Goal: Task Accomplishment & Management: Use online tool/utility

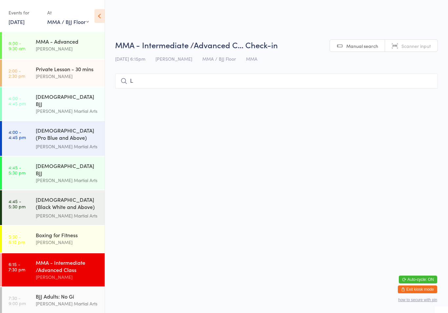
select select "1"
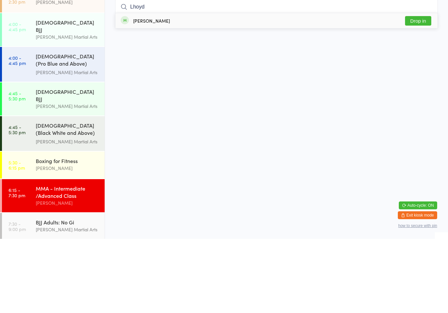
type input "Lhoyd"
click at [408, 90] on button "Drop in" at bounding box center [418, 95] width 26 height 10
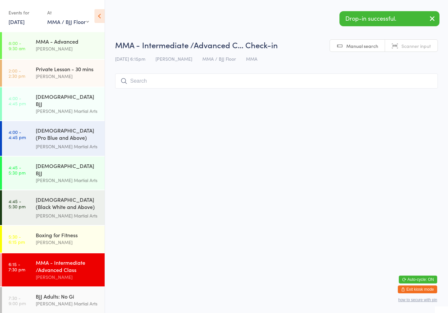
click at [190, 78] on input "search" at bounding box center [276, 80] width 322 height 15
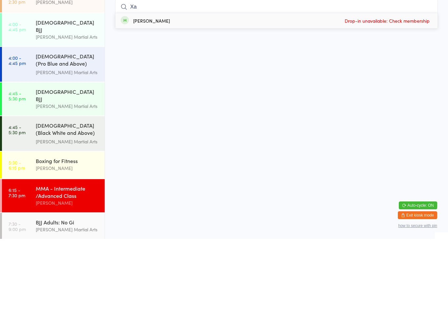
type input "X"
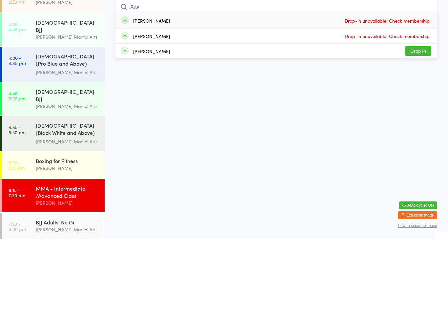
type input "Xav"
click at [426, 120] on button "Drop in" at bounding box center [418, 125] width 26 height 10
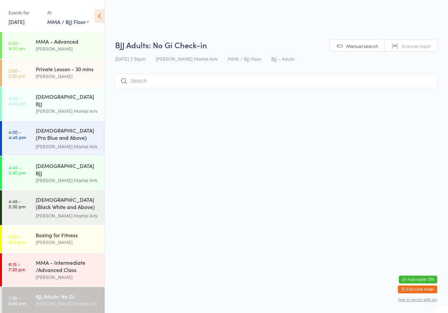
click at [160, 81] on input "search" at bounding box center [276, 80] width 322 height 15
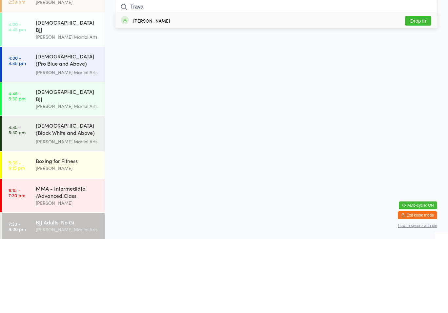
type input "Trava"
click at [365, 87] on div "[PERSON_NAME] Drop in" at bounding box center [276, 94] width 322 height 15
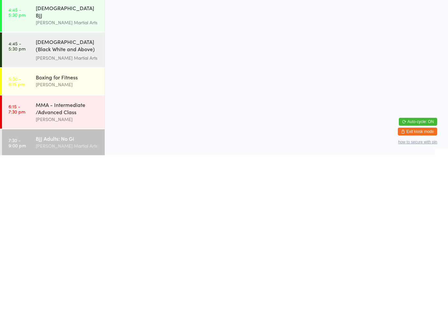
click at [69, 292] on div "BJJ Adults: No Gi" at bounding box center [67, 295] width 63 height 7
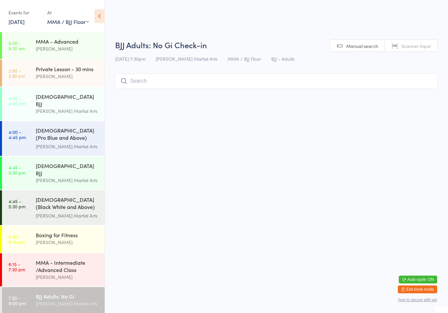
click at [66, 292] on div "BJJ Adults: No Gi" at bounding box center [67, 295] width 63 height 7
click at [181, 84] on input "search" at bounding box center [276, 80] width 322 height 15
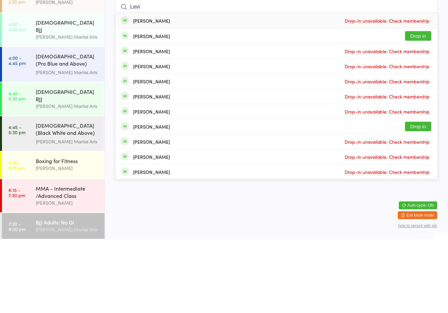
type input "Levi"
click at [179, 103] on div "[PERSON_NAME] Drop in" at bounding box center [276, 110] width 322 height 15
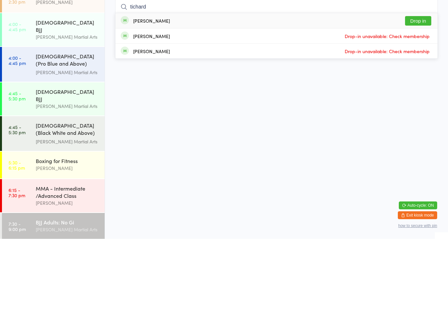
type input "tichard"
click at [183, 87] on div "[PERSON_NAME] Drop in" at bounding box center [276, 94] width 322 height 15
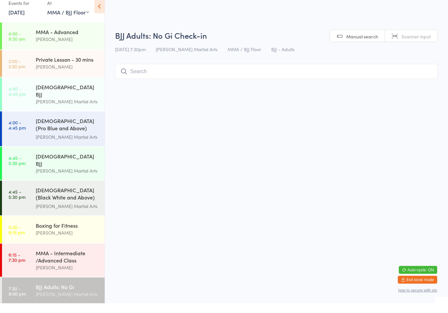
click at [190, 73] on input "search" at bounding box center [276, 80] width 322 height 15
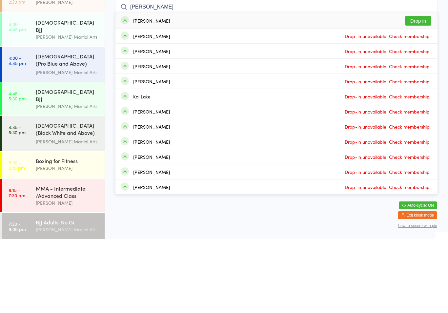
type input "[PERSON_NAME]"
click at [424, 90] on button "Drop in" at bounding box center [418, 95] width 26 height 10
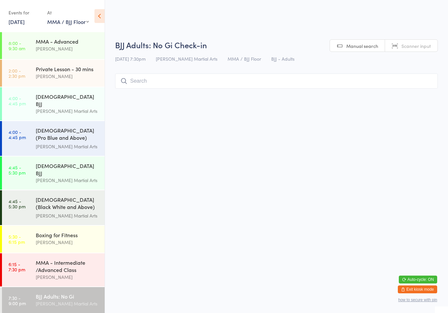
click at [332, 88] on input "search" at bounding box center [276, 80] width 322 height 15
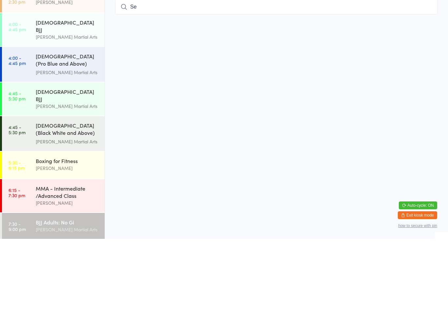
type input "S"
type input "E"
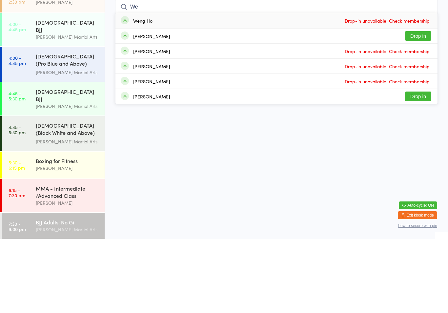
type input "We"
click at [422, 105] on button "Drop in" at bounding box center [418, 110] width 26 height 10
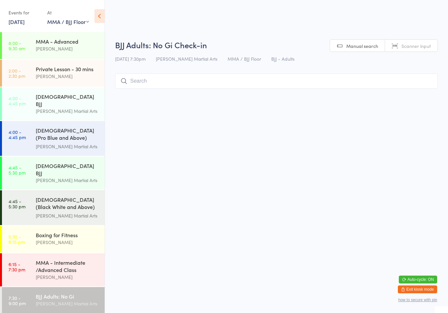
click at [164, 81] on input "search" at bounding box center [276, 80] width 322 height 15
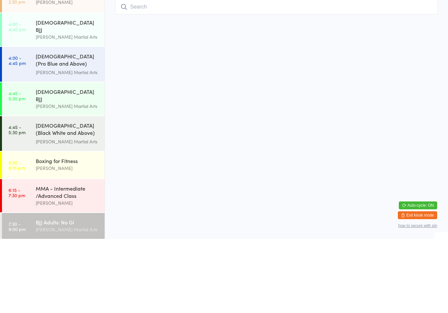
click at [37, 190] on div "[DEMOGRAPHIC_DATA] (Black White and Above) Freestyle Martial ... [PERSON_NAME] …" at bounding box center [70, 207] width 69 height 35
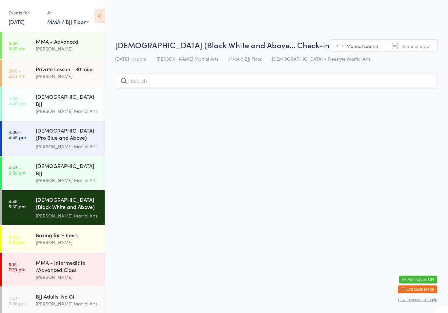
click at [66, 259] on div "MMA - Intermediate /Advanced Class" at bounding box center [67, 266] width 63 height 14
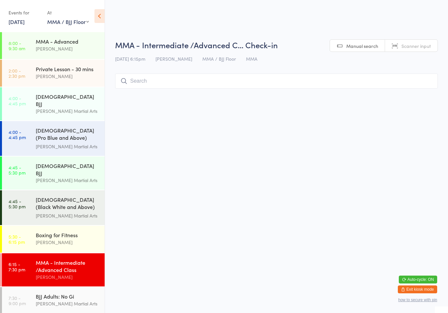
click at [175, 79] on input "search" at bounding box center [276, 80] width 322 height 15
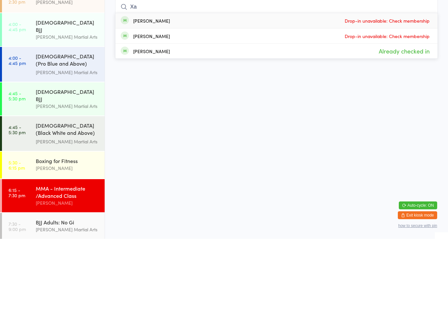
type input "X"
